Goal: Find specific page/section: Find specific page/section

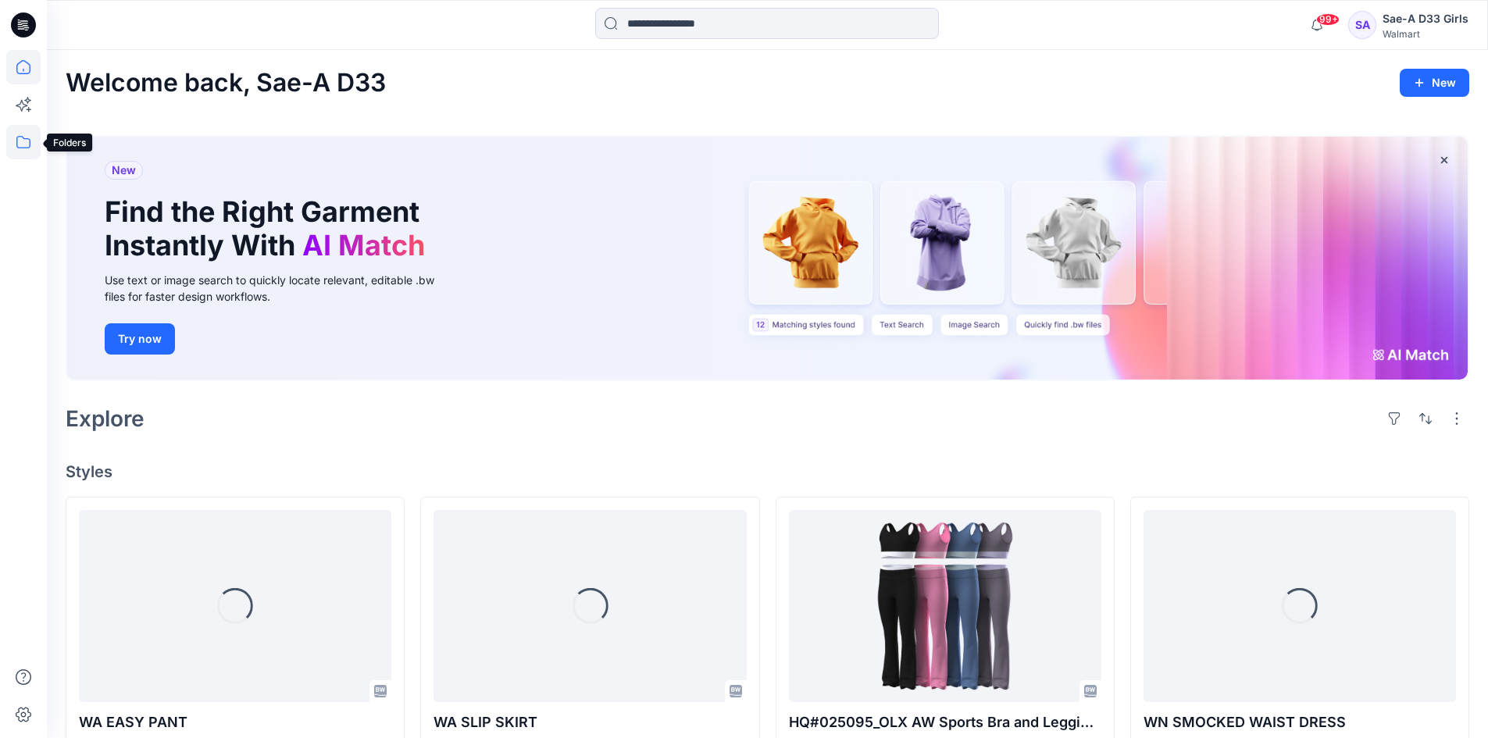
click at [23, 142] on icon at bounding box center [23, 142] width 34 height 34
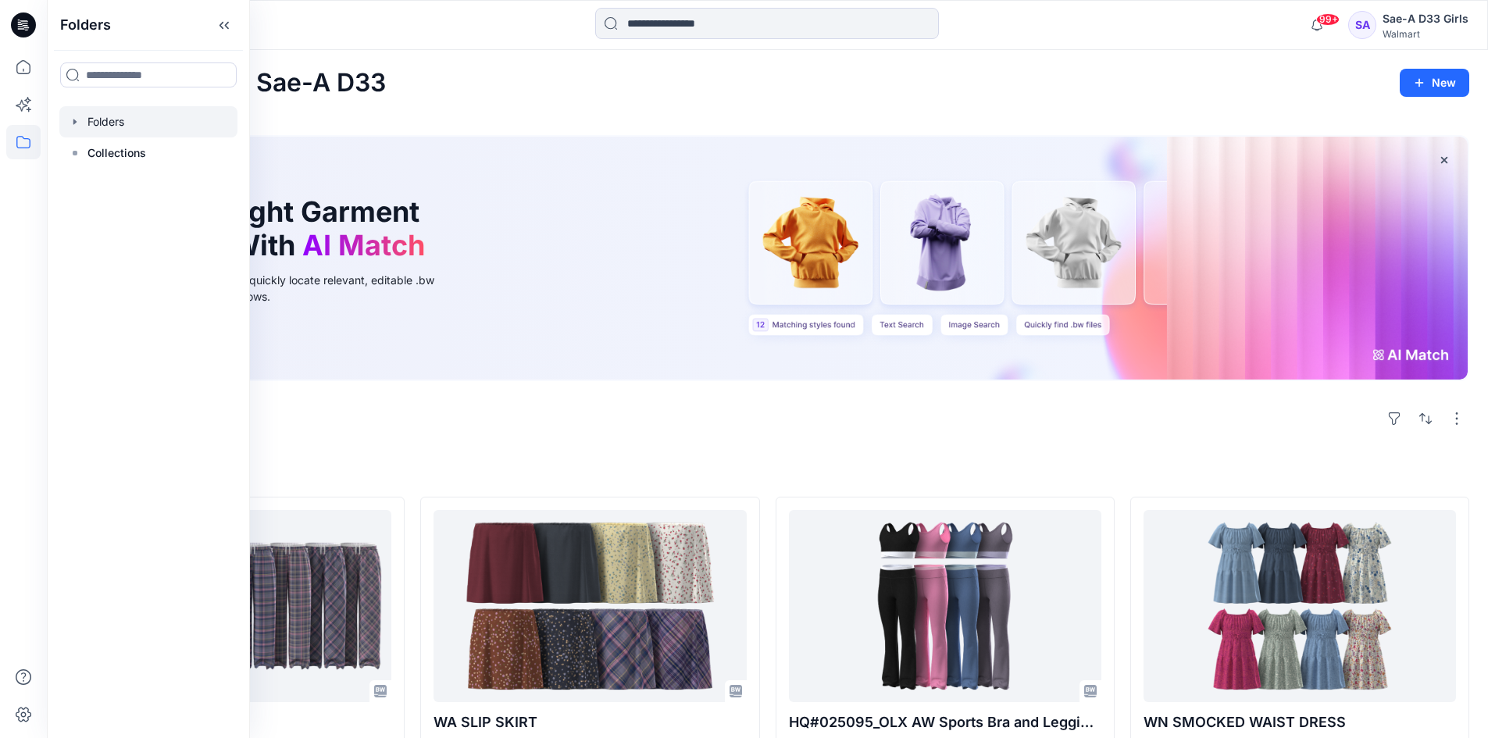
click at [102, 117] on div at bounding box center [148, 121] width 178 height 31
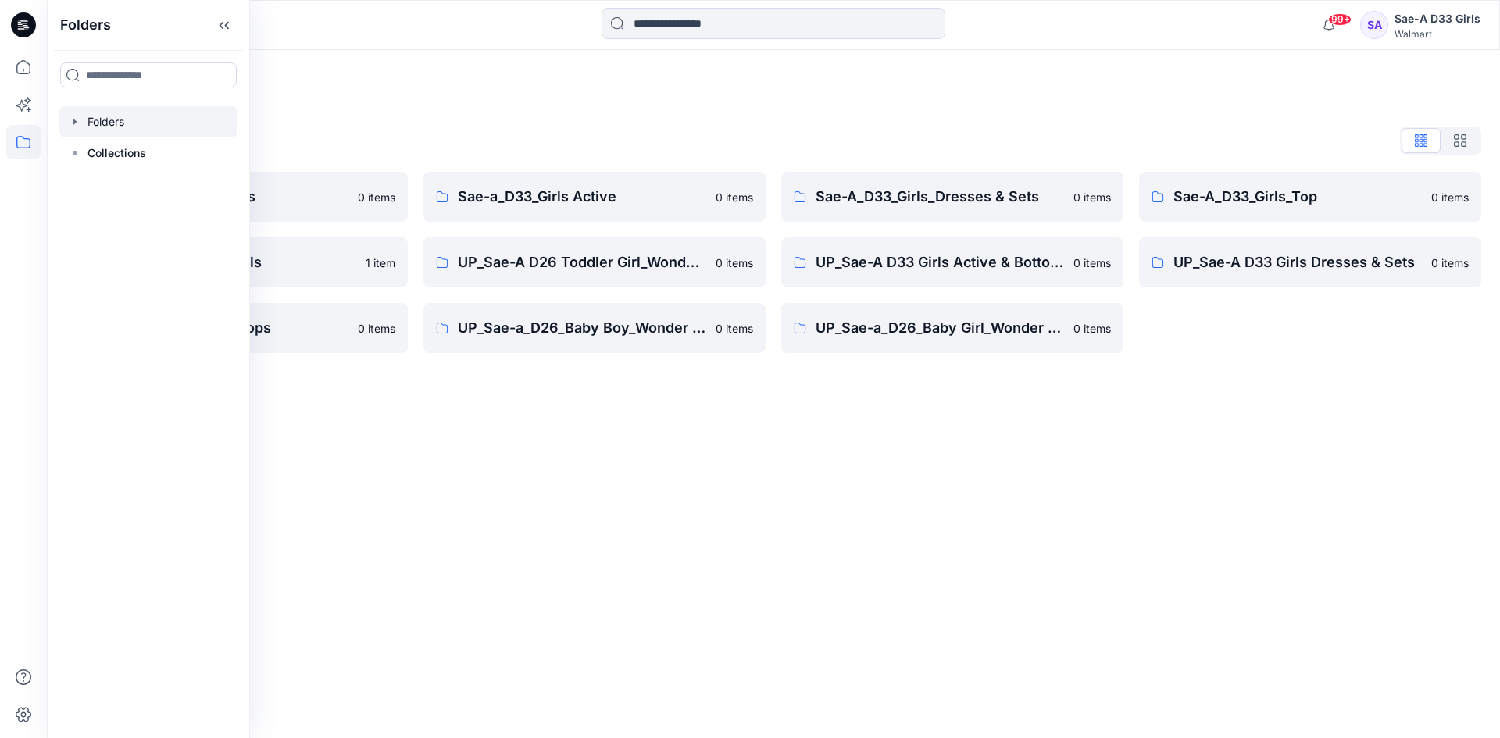
click at [998, 523] on div "Folders Folders List Sae-a_D24_Boys_Tops 0 items TWEEN Sae-a D33 Girls 1 item U…" at bounding box center [773, 394] width 1453 height 688
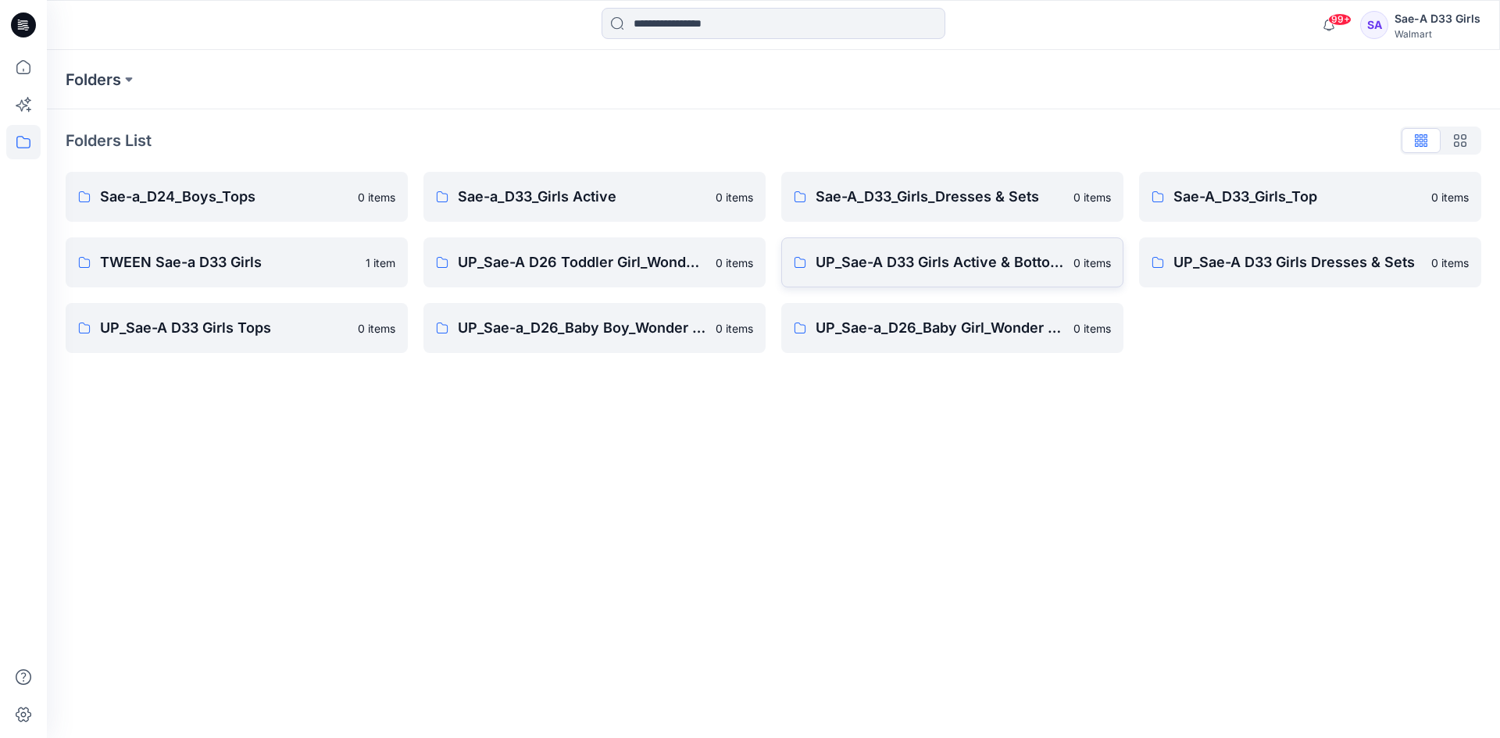
click at [961, 283] on link "UP_Sae-A D33 Girls Active & Bottoms 0 items" at bounding box center [952, 262] width 342 height 50
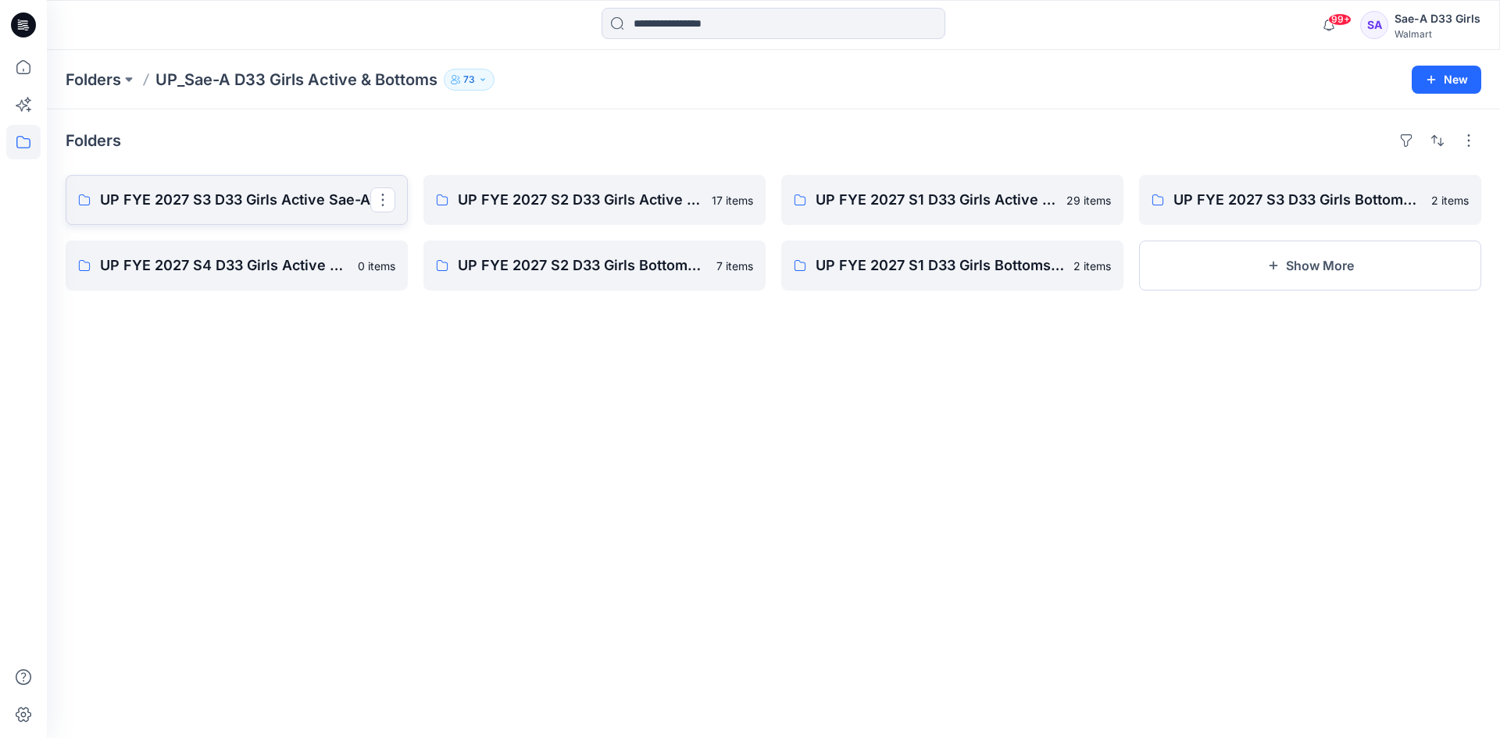
click at [269, 202] on p "UP FYE 2027 S3 D33 Girls Active Sae-A" at bounding box center [235, 200] width 270 height 22
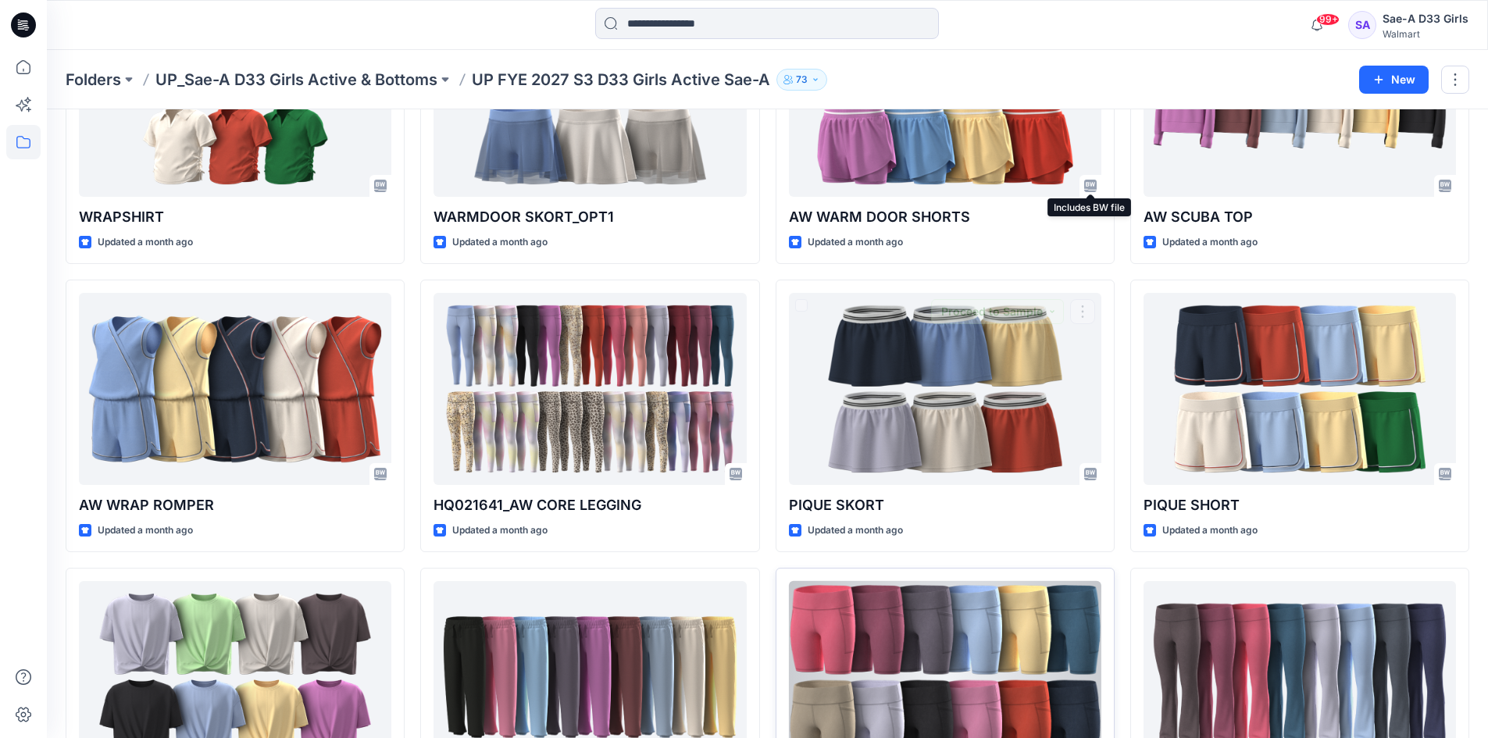
scroll to position [830, 0]
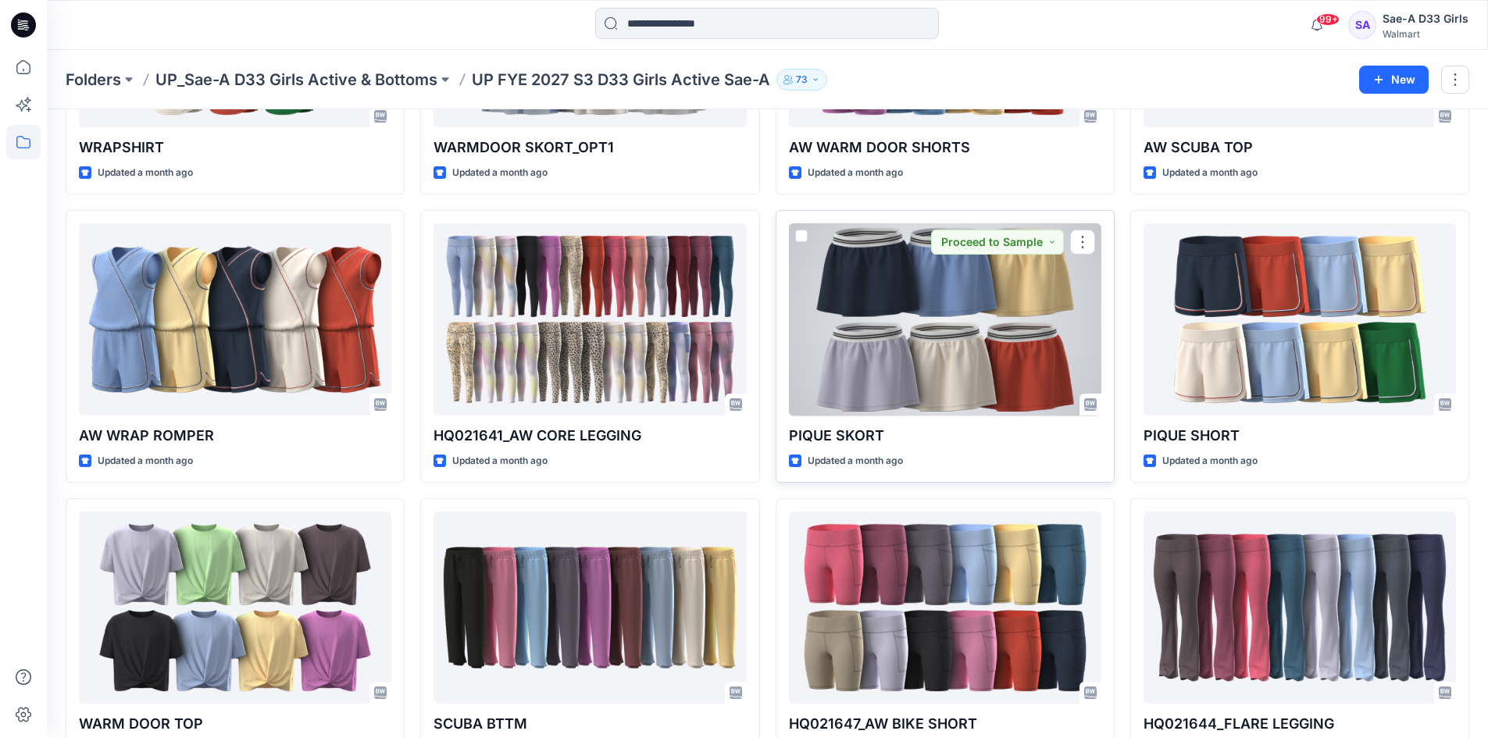
click at [961, 344] on div at bounding box center [945, 319] width 312 height 193
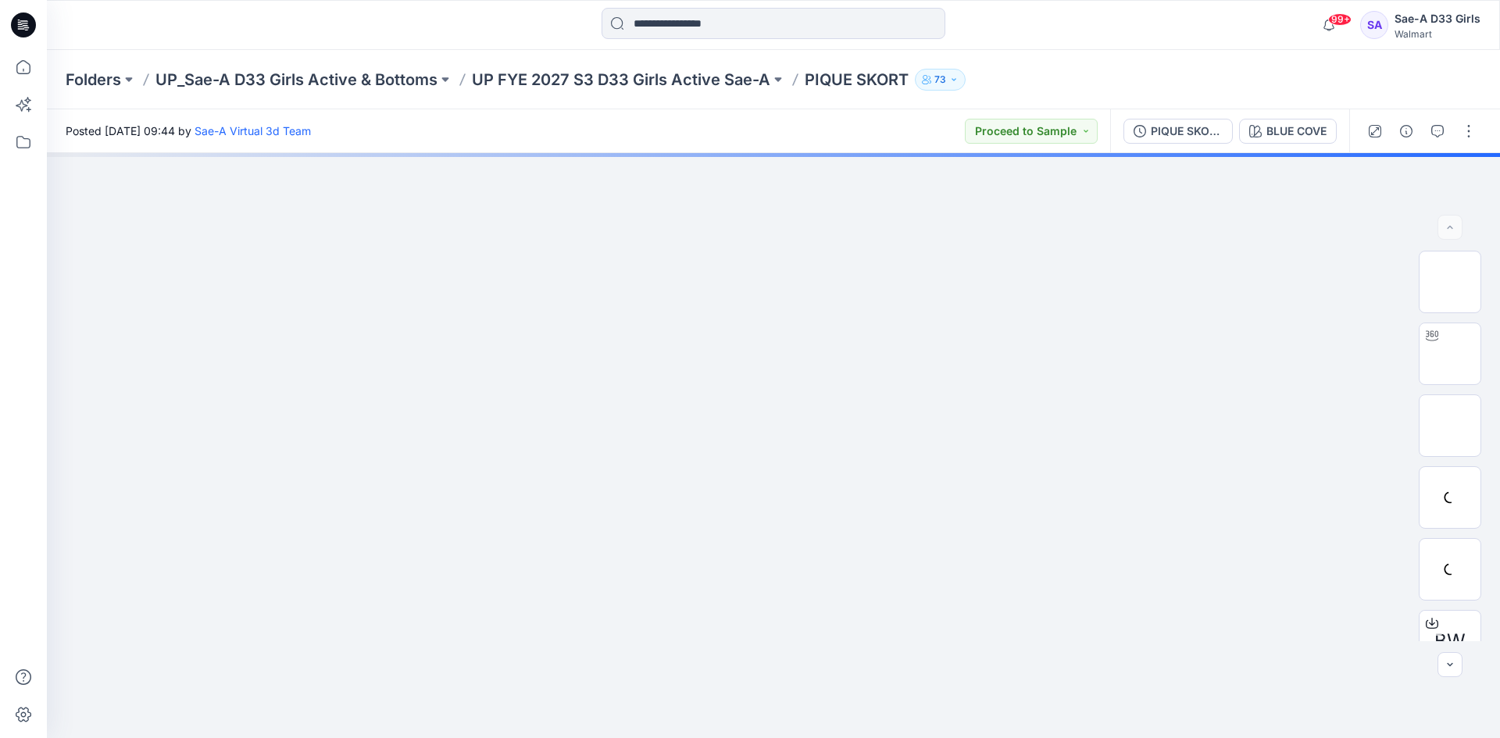
click at [1308, 132] on div "BLUE COVE" at bounding box center [1296, 131] width 60 height 17
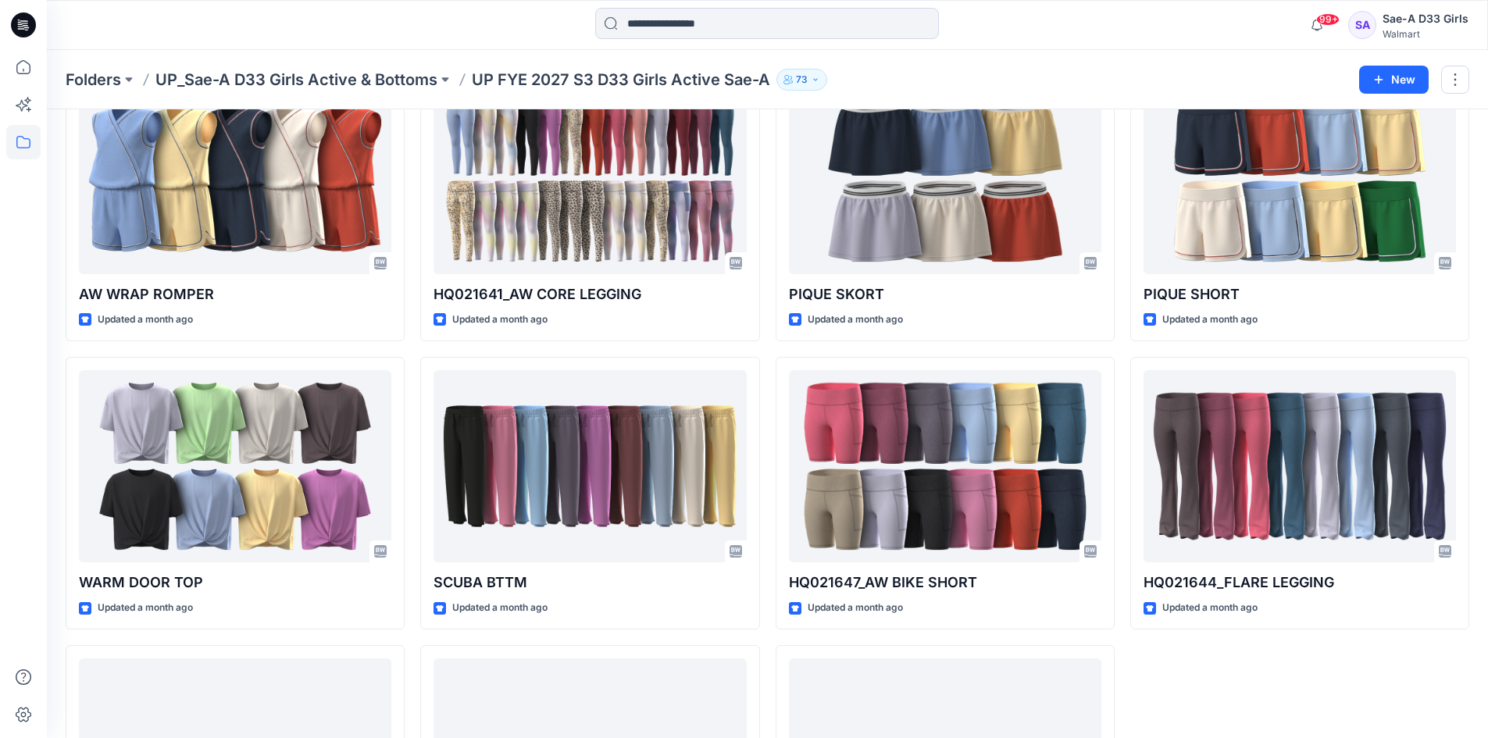
scroll to position [858, 0]
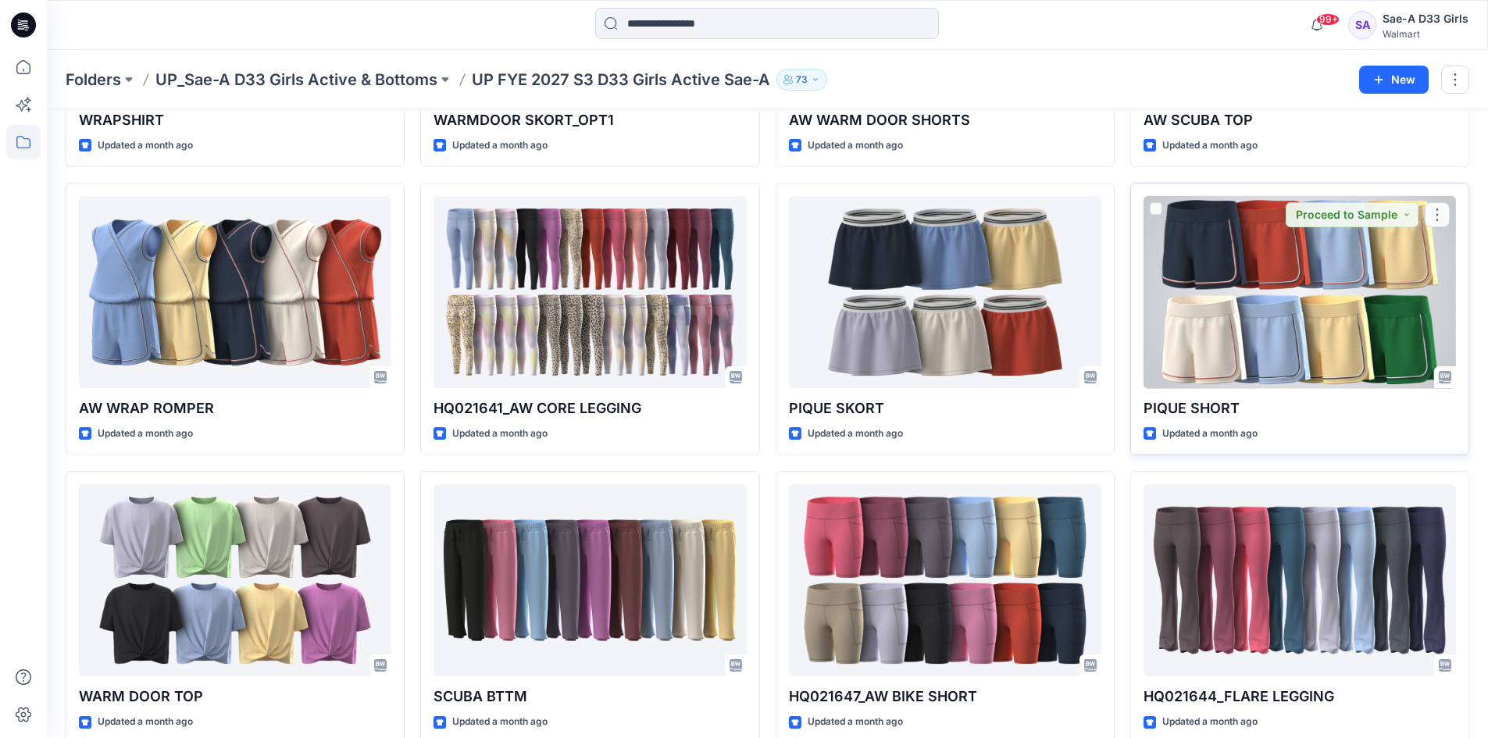
click at [1276, 334] on div at bounding box center [1300, 292] width 312 height 193
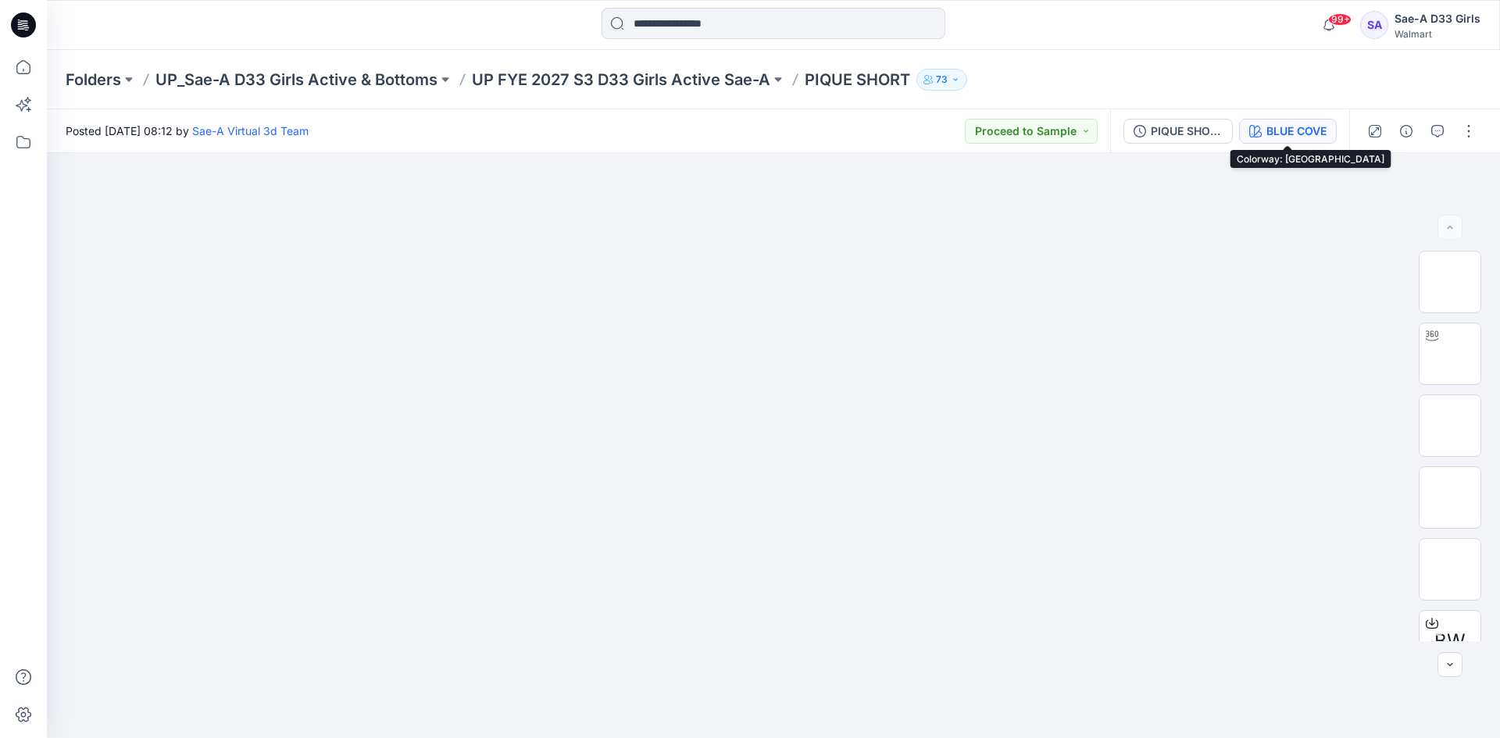
click at [1289, 133] on div "BLUE COVE" at bounding box center [1296, 131] width 60 height 17
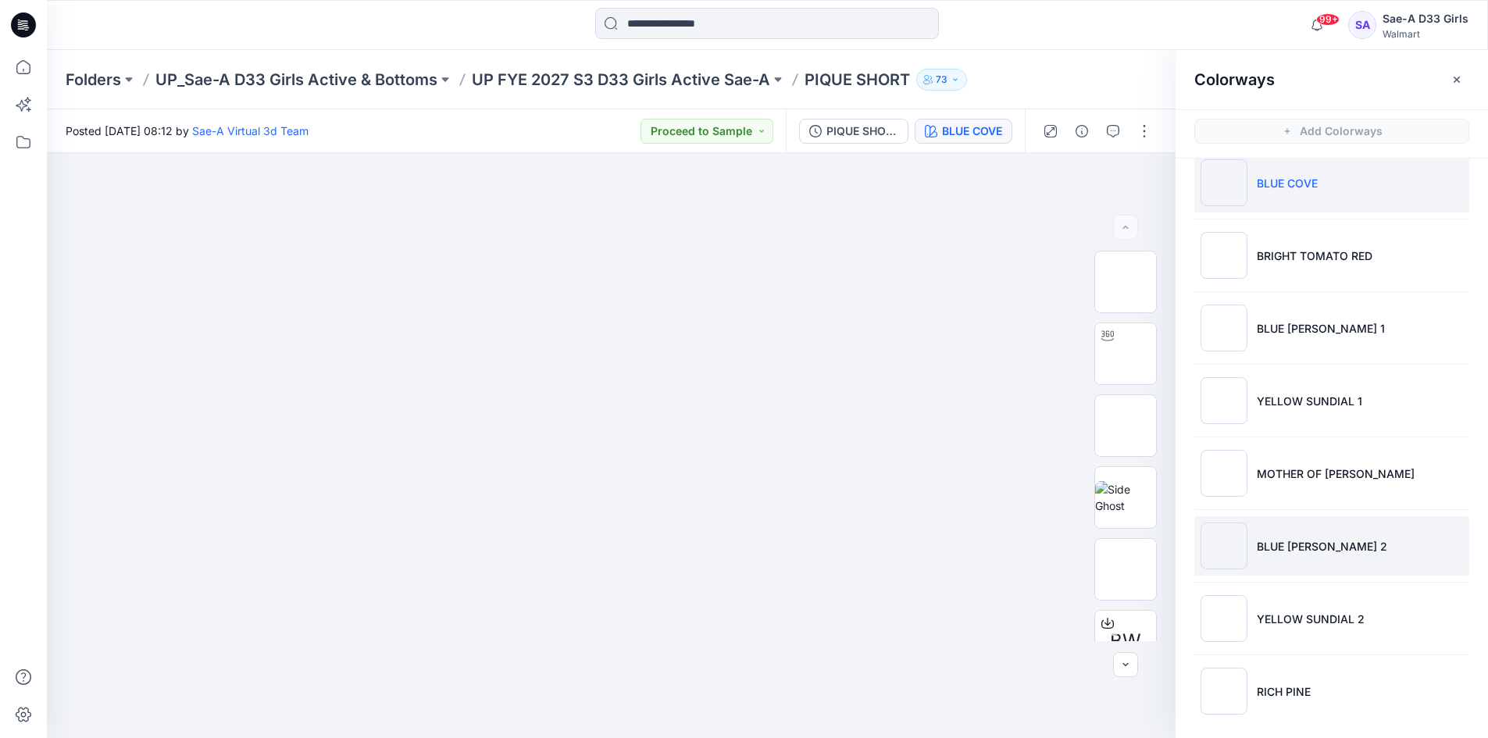
scroll to position [27, 0]
